Goal: Task Accomplishment & Management: Manage account settings

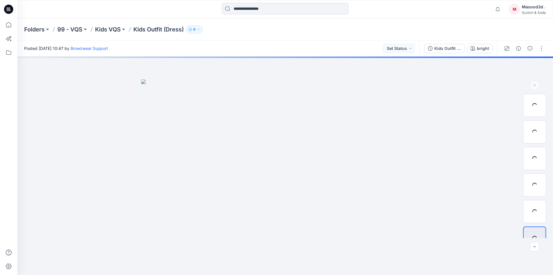
click at [200, 31] on icon "button" at bounding box center [198, 29] width 3 height 3
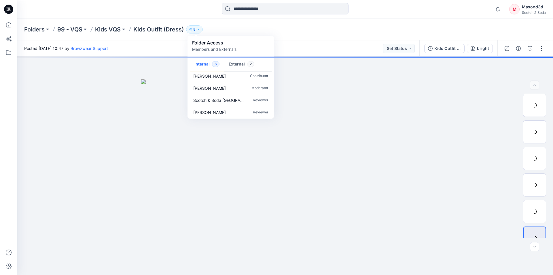
scroll to position [29, 0]
click at [295, 50] on div "Posted [DATE] 10:47 by Browzwear Support Set Status" at bounding box center [218, 48] width 402 height 16
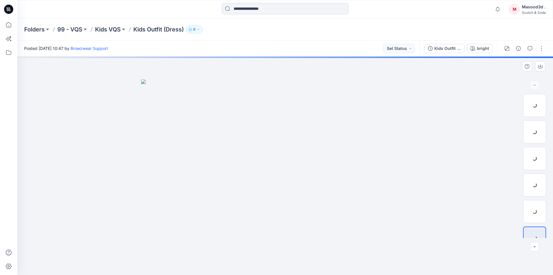
drag, startPoint x: 359, startPoint y: 148, endPoint x: 357, endPoint y: 137, distance: 11.4
click at [357, 137] on img at bounding box center [285, 177] width 288 height 196
click at [541, 49] on button "button" at bounding box center [541, 48] width 9 height 9
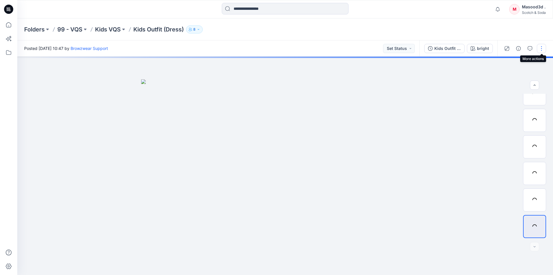
click at [541, 49] on button "button" at bounding box center [541, 48] width 9 height 9
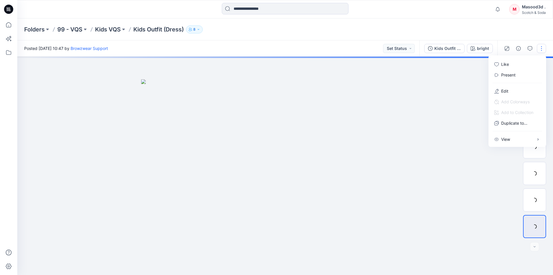
click at [477, 92] on div at bounding box center [285, 165] width 536 height 218
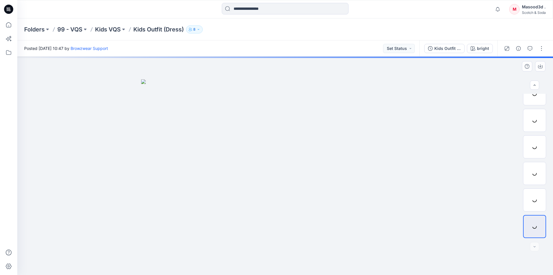
click at [442, 68] on div at bounding box center [285, 165] width 536 height 218
click at [412, 50] on button "Set Status" at bounding box center [399, 48] width 32 height 9
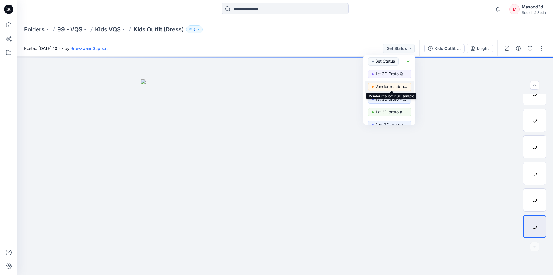
click at [393, 87] on p "Vendor resubmit 3D sample" at bounding box center [391, 86] width 32 height 7
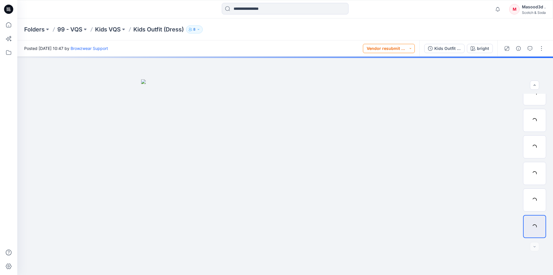
click at [410, 47] on button "Vendor resubmit 3D sample" at bounding box center [389, 48] width 52 height 9
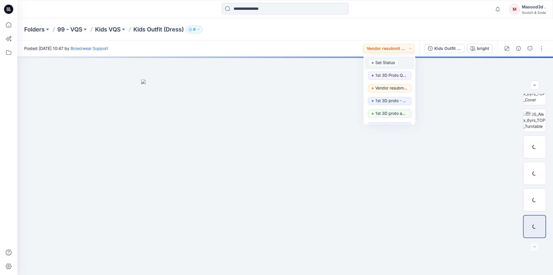
click at [393, 64] on p "Set Status" at bounding box center [385, 62] width 20 height 7
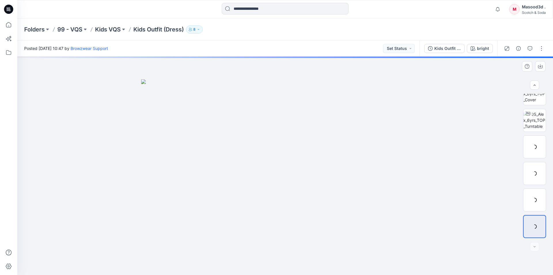
click at [436, 66] on div at bounding box center [285, 165] width 536 height 218
drag, startPoint x: 548, startPoint y: 119, endPoint x: 546, endPoint y: 115, distance: 4.2
click at [546, 115] on div at bounding box center [534, 166] width 37 height 144
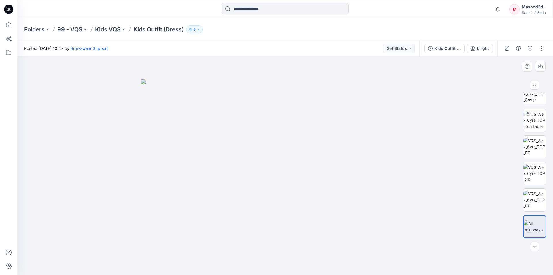
scroll to position [0, 0]
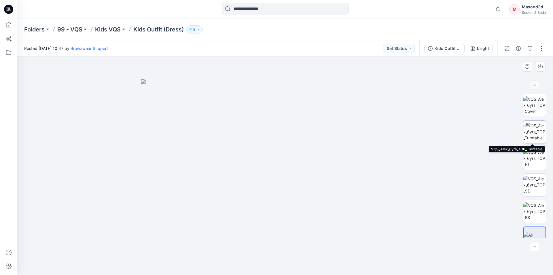
click at [533, 130] on img at bounding box center [534, 131] width 22 height 18
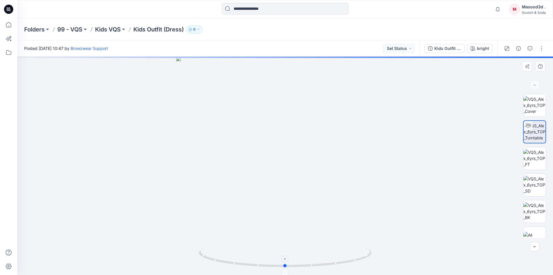
click at [287, 266] on circle at bounding box center [285, 265] width 3 height 3
drag, startPoint x: 287, startPoint y: 266, endPoint x: 317, endPoint y: 253, distance: 33.3
click at [319, 259] on icon at bounding box center [286, 258] width 174 height 22
drag, startPoint x: 318, startPoint y: 267, endPoint x: 345, endPoint y: 256, distance: 28.9
click at [347, 256] on icon at bounding box center [286, 258] width 174 height 22
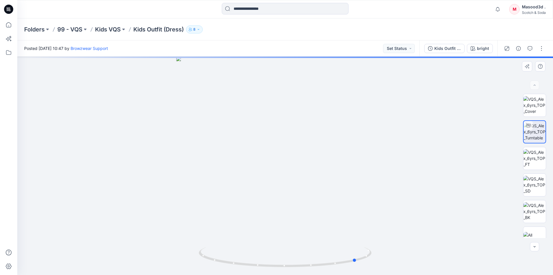
drag, startPoint x: 345, startPoint y: 258, endPoint x: 373, endPoint y: 234, distance: 36.8
click at [374, 234] on div at bounding box center [285, 165] width 536 height 218
drag, startPoint x: 291, startPoint y: 234, endPoint x: 331, endPoint y: 228, distance: 40.3
click at [332, 228] on div at bounding box center [285, 165] width 536 height 218
click at [286, 229] on div at bounding box center [285, 165] width 536 height 218
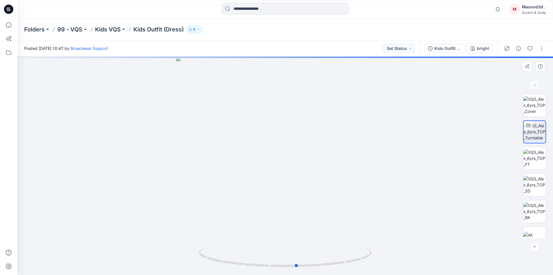
drag, startPoint x: 286, startPoint y: 229, endPoint x: 314, endPoint y: 237, distance: 29.4
click at [315, 235] on div at bounding box center [285, 165] width 536 height 218
drag, startPoint x: 295, startPoint y: 229, endPoint x: 362, endPoint y: 216, distance: 69.0
click at [369, 216] on div at bounding box center [285, 165] width 536 height 218
drag, startPoint x: 302, startPoint y: 226, endPoint x: 352, endPoint y: 210, distance: 52.9
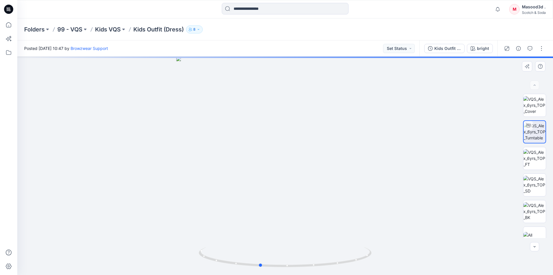
click at [400, 211] on div at bounding box center [285, 165] width 536 height 218
drag, startPoint x: 313, startPoint y: 226, endPoint x: 391, endPoint y: 203, distance: 80.8
click at [404, 207] on div at bounding box center [285, 165] width 536 height 218
drag, startPoint x: 319, startPoint y: 221, endPoint x: 394, endPoint y: 203, distance: 77.3
click at [403, 205] on div at bounding box center [285, 165] width 536 height 218
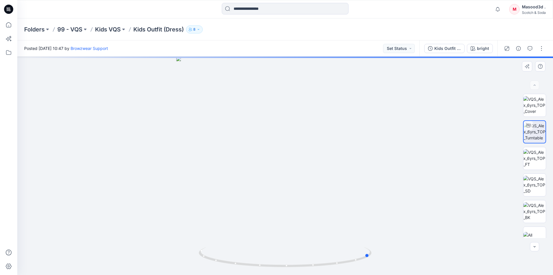
drag, startPoint x: 306, startPoint y: 222, endPoint x: 357, endPoint y: 212, distance: 52.4
click at [362, 214] on div at bounding box center [285, 165] width 536 height 218
click at [535, 210] on img at bounding box center [534, 211] width 22 height 18
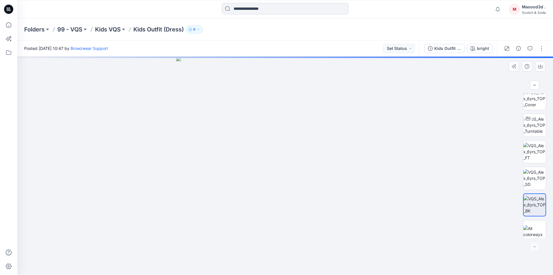
scroll to position [12, 0]
click at [542, 223] on img at bounding box center [534, 226] width 22 height 12
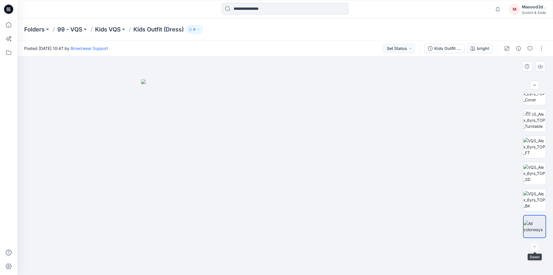
click at [534, 246] on div at bounding box center [534, 246] width 9 height 9
drag, startPoint x: 332, startPoint y: 206, endPoint x: 417, endPoint y: 180, distance: 87.9
click at [426, 183] on img at bounding box center [285, 177] width 288 height 196
drag, startPoint x: 389, startPoint y: 185, endPoint x: 302, endPoint y: 192, distance: 87.0
click at [305, 192] on img at bounding box center [285, 177] width 288 height 196
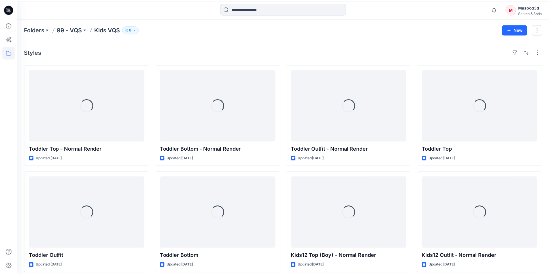
scroll to position [362, 0]
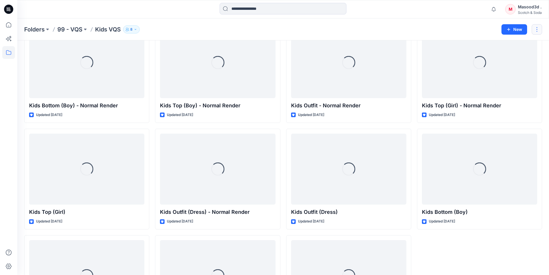
click at [537, 29] on button "button" at bounding box center [536, 29] width 10 height 10
click at [479, 34] on div "Folders 99 - VQS Kids VQS 8 New Edit [PERSON_NAME]" at bounding box center [282, 29] width 531 height 22
